Goal: Find specific page/section: Find specific page/section

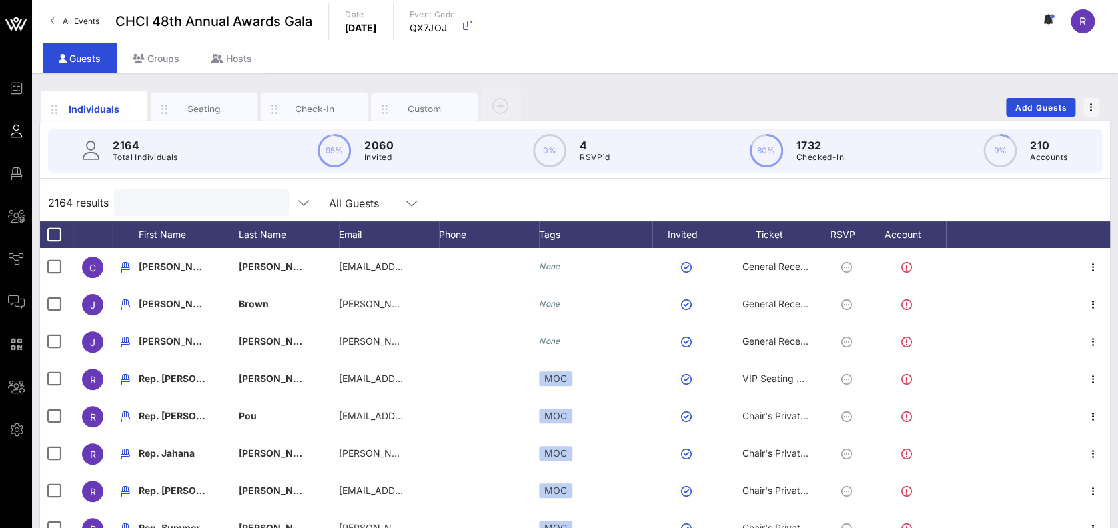
click at [213, 207] on input "text" at bounding box center [200, 202] width 156 height 17
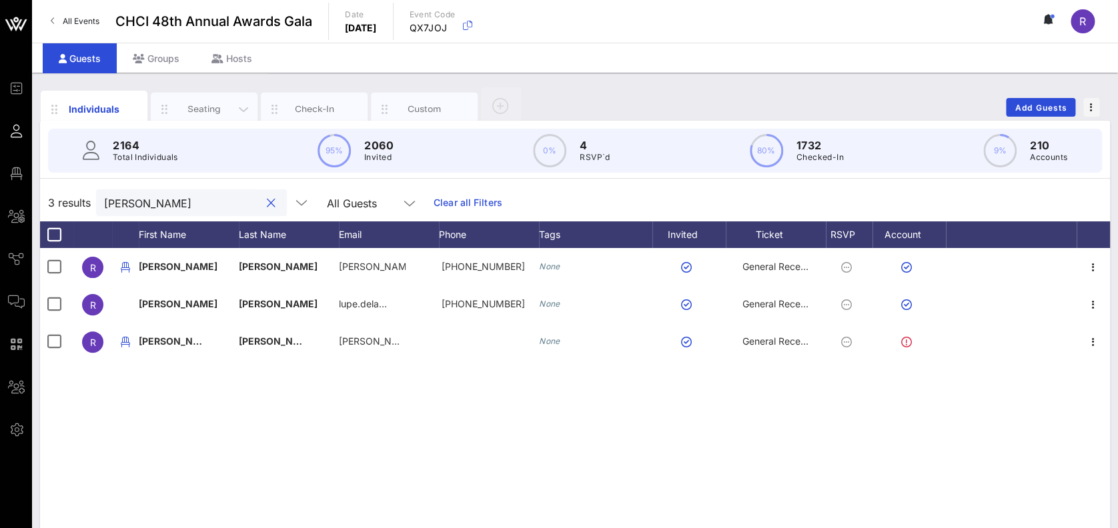
type input "[PERSON_NAME]"
click at [201, 113] on div "Seating" at bounding box center [204, 109] width 59 height 13
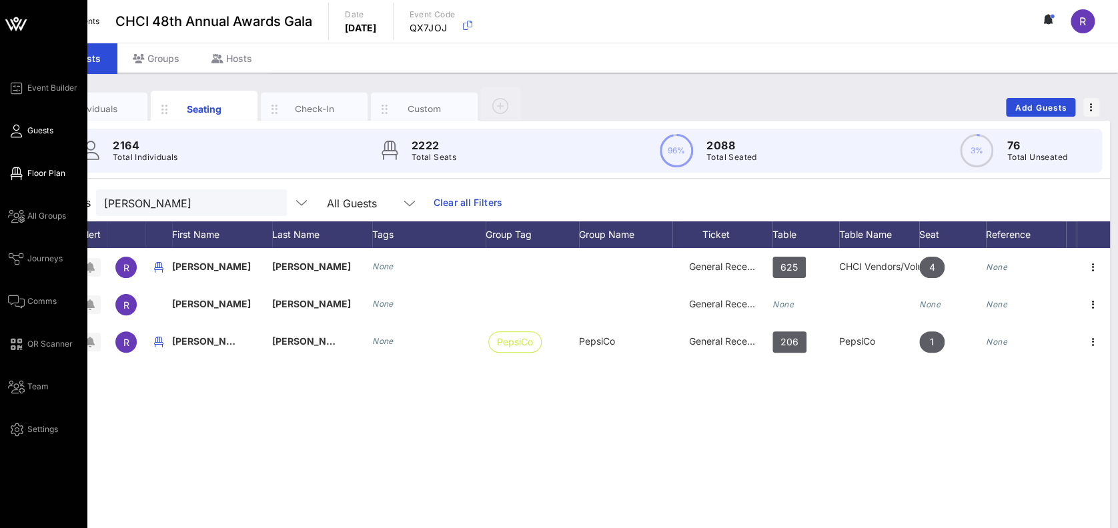
click at [14, 175] on icon at bounding box center [16, 174] width 17 height 2
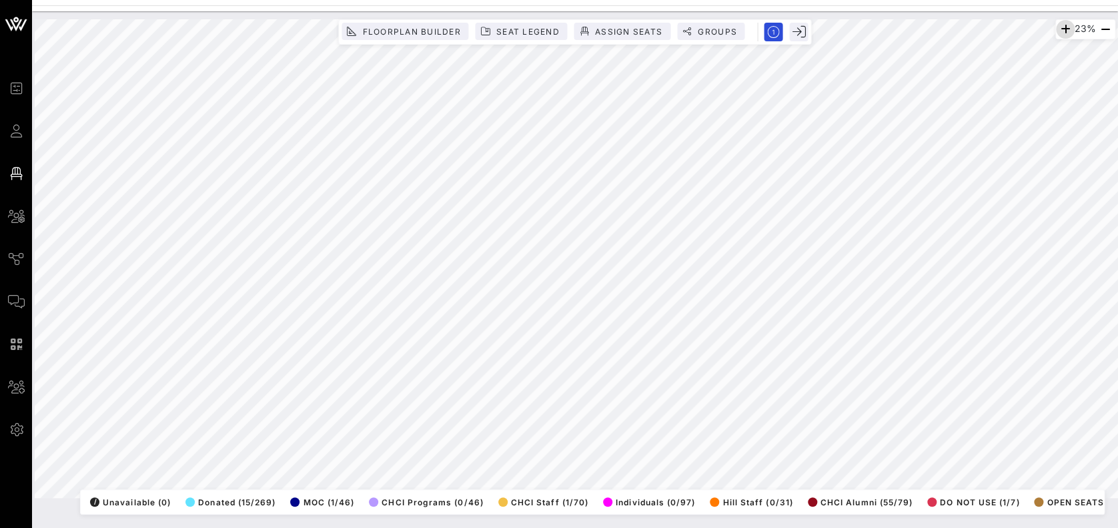
click at [1062, 30] on icon "button" at bounding box center [1065, 29] width 16 height 16
click at [1062, 30] on icon "button" at bounding box center [1066, 29] width 16 height 16
click at [1062, 30] on icon "button" at bounding box center [1065, 29] width 16 height 16
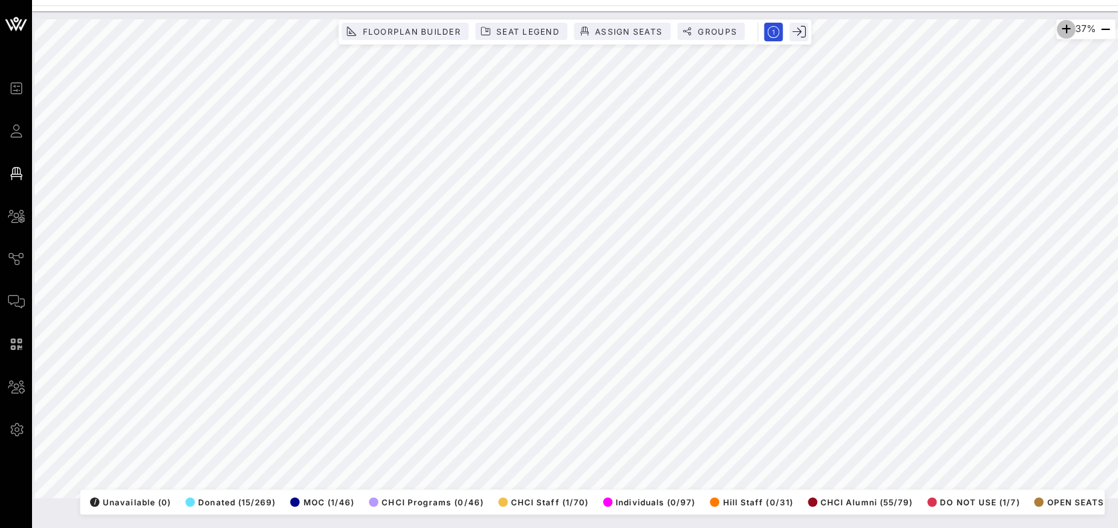
click at [1062, 30] on icon "button" at bounding box center [1066, 29] width 16 height 16
click at [1062, 30] on icon "button" at bounding box center [1067, 29] width 16 height 16
click at [1062, 30] on icon "button" at bounding box center [1066, 29] width 16 height 16
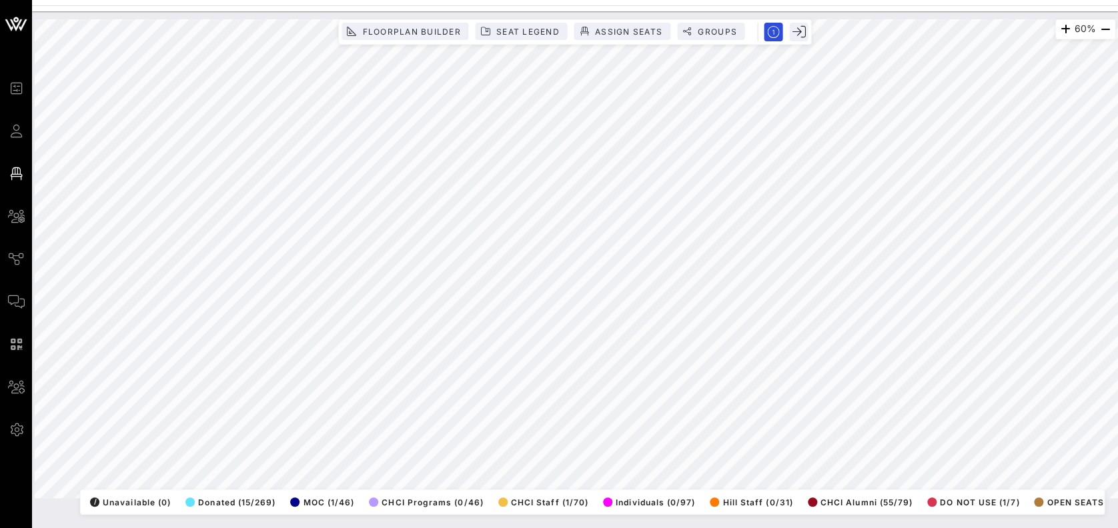
scroll to position [0, 50]
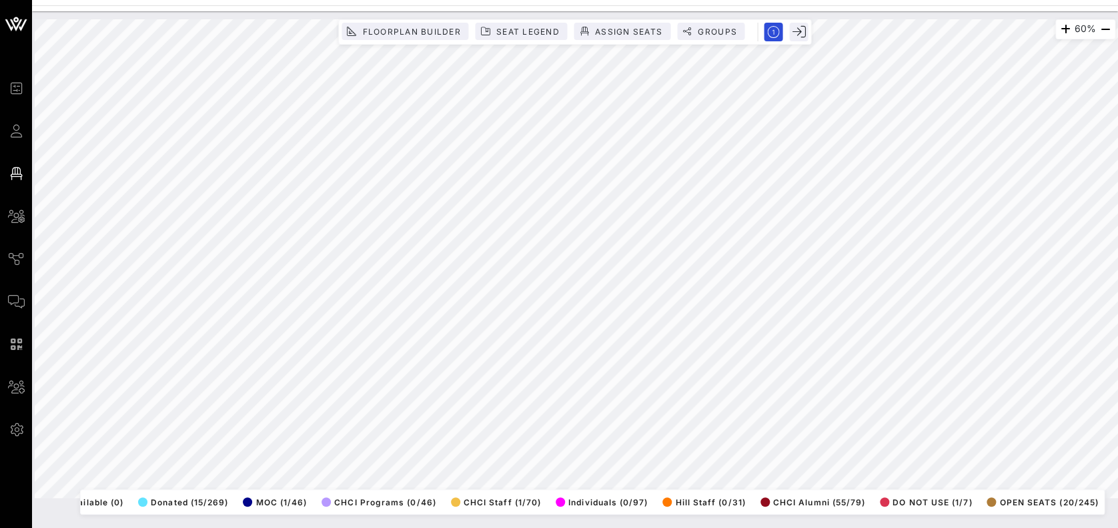
click at [600, 0] on html "Event Builder Guests Floor Plan All Groups Journeys Comms QR Scanner Team Setti…" at bounding box center [559, 264] width 1118 height 528
